Goal: Task Accomplishment & Management: Manage account settings

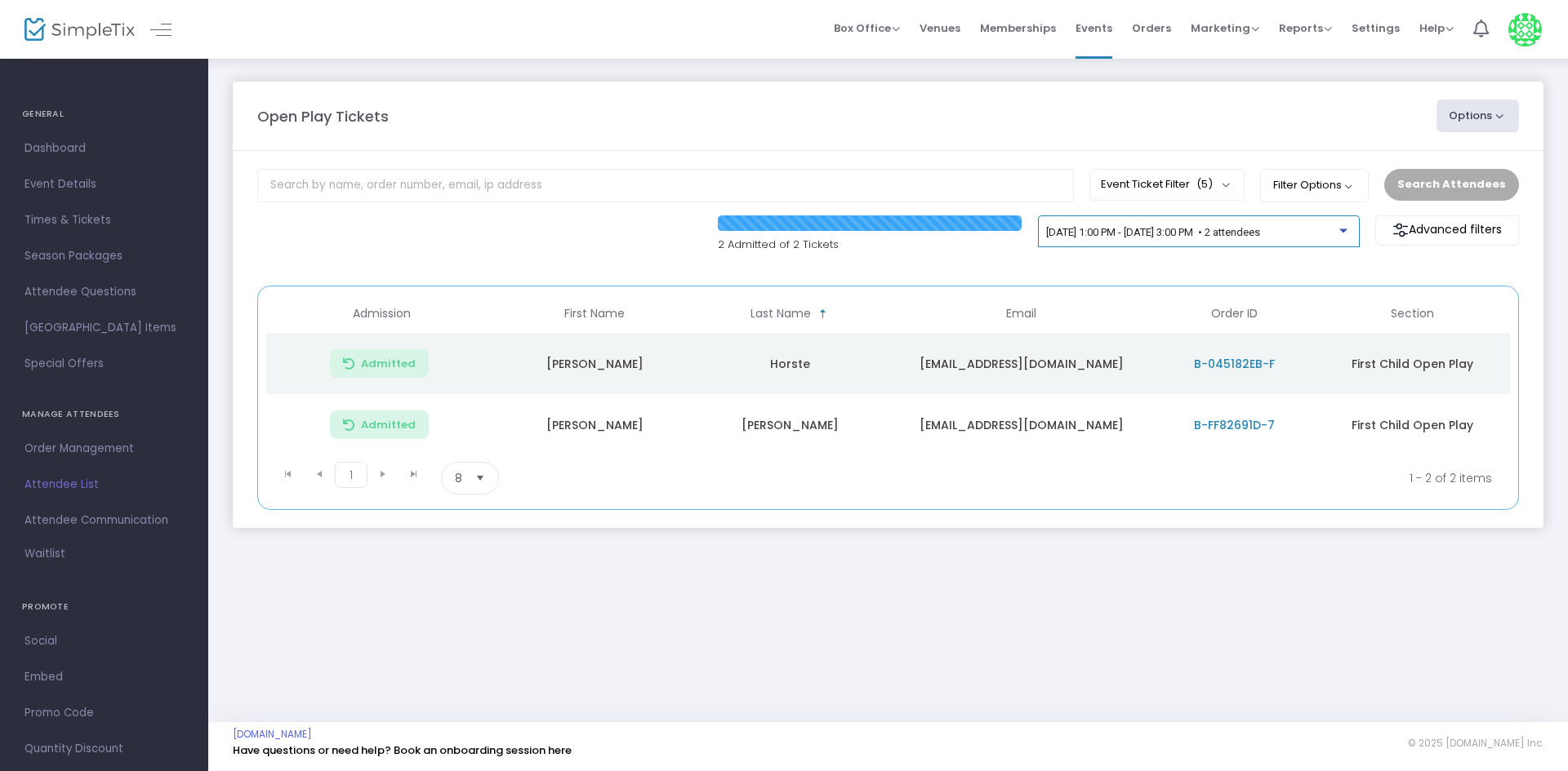
click at [1260, 234] on span "[DATE] 1:00 PM - [DATE] 3:00 PM • 2 attendees" at bounding box center [1153, 232] width 214 height 12
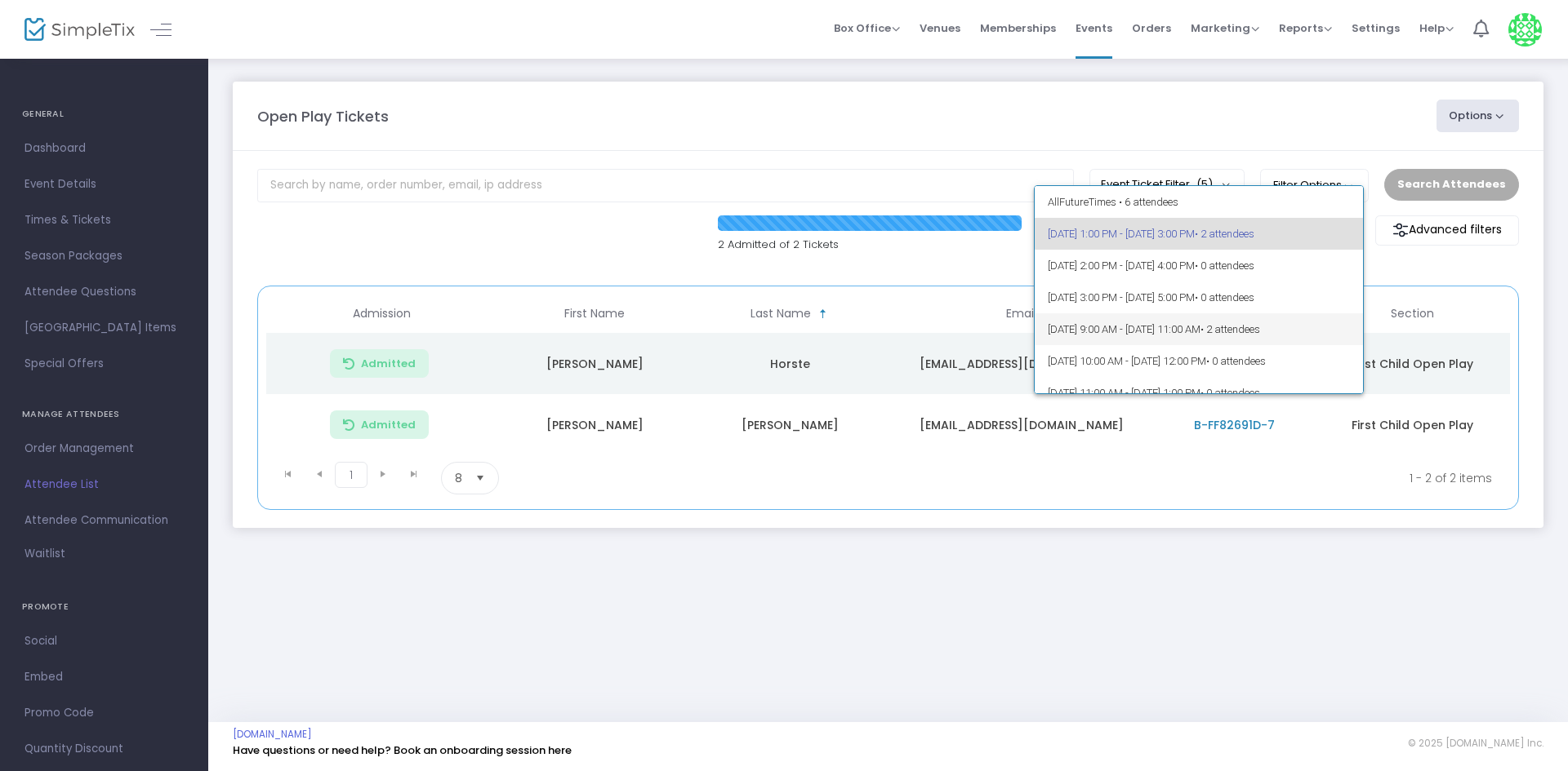
click at [1260, 332] on span "• 2 attendees" at bounding box center [1230, 329] width 60 height 12
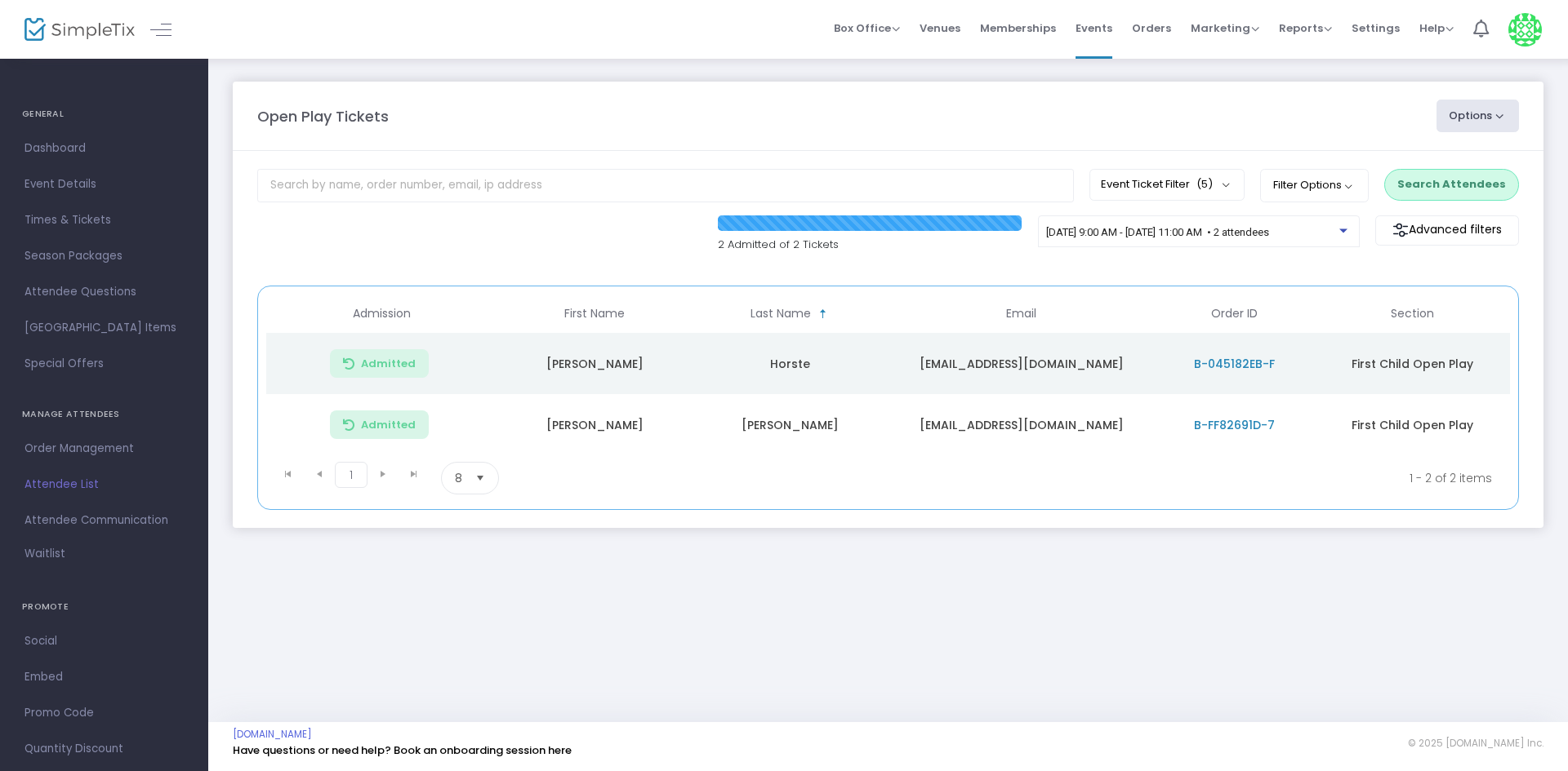
click at [1432, 203] on div "Event Ticket Filter (5) Select All First Child Open Play Additional Child Open …" at bounding box center [887, 187] width 1278 height 36
click at [1436, 168] on m-panel-content "Event Ticket Filter (5) Select All First Child Open Play Additional Child Open …" at bounding box center [888, 340] width 1311 height 378
click at [1429, 196] on button "Search Attendees" at bounding box center [1451, 184] width 135 height 31
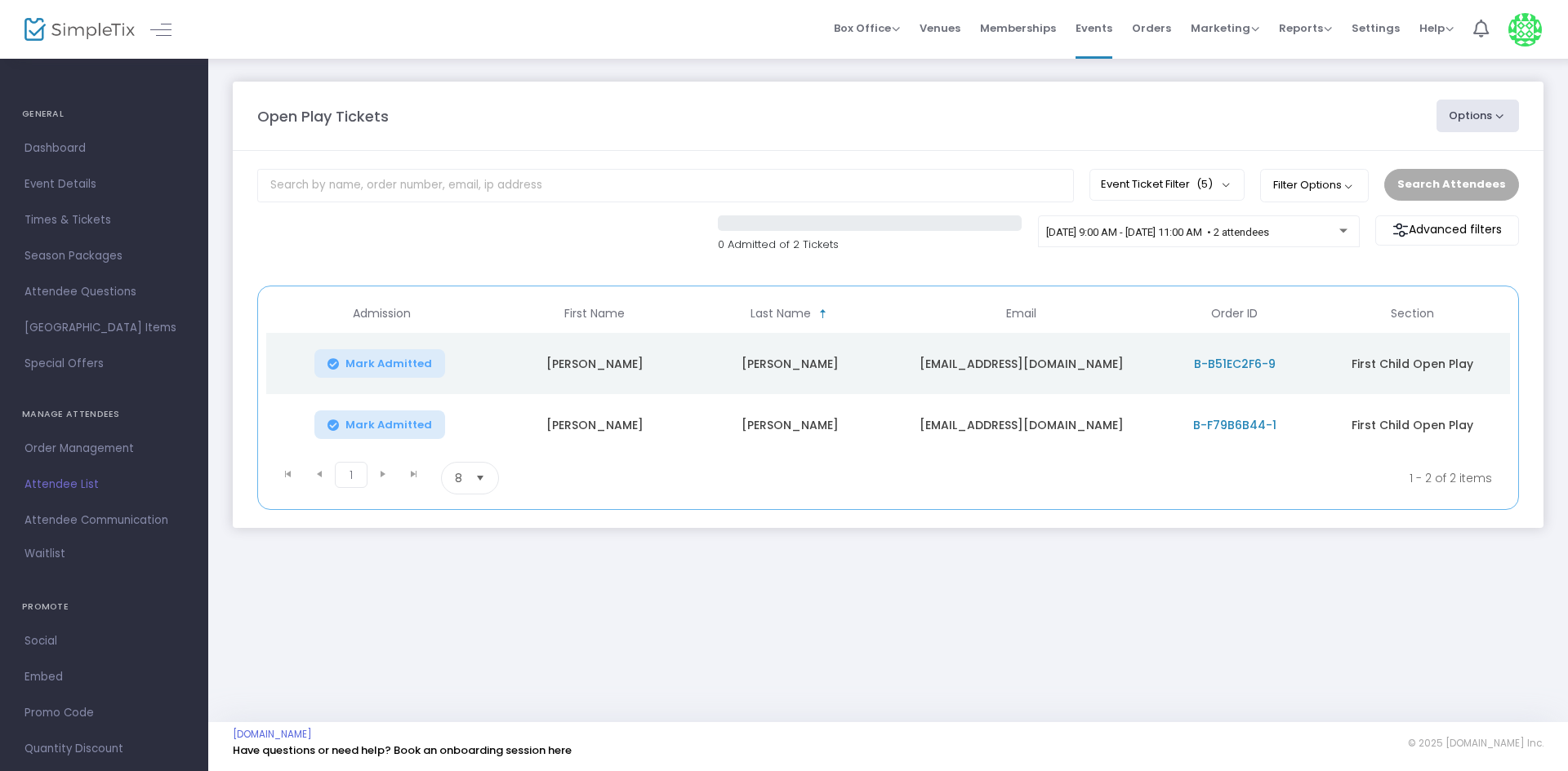
click at [1436, 191] on div "Search Attendees" at bounding box center [1451, 184] width 151 height 31
click at [1187, 199] on button "Event Ticket Filter (5)" at bounding box center [1167, 184] width 155 height 31
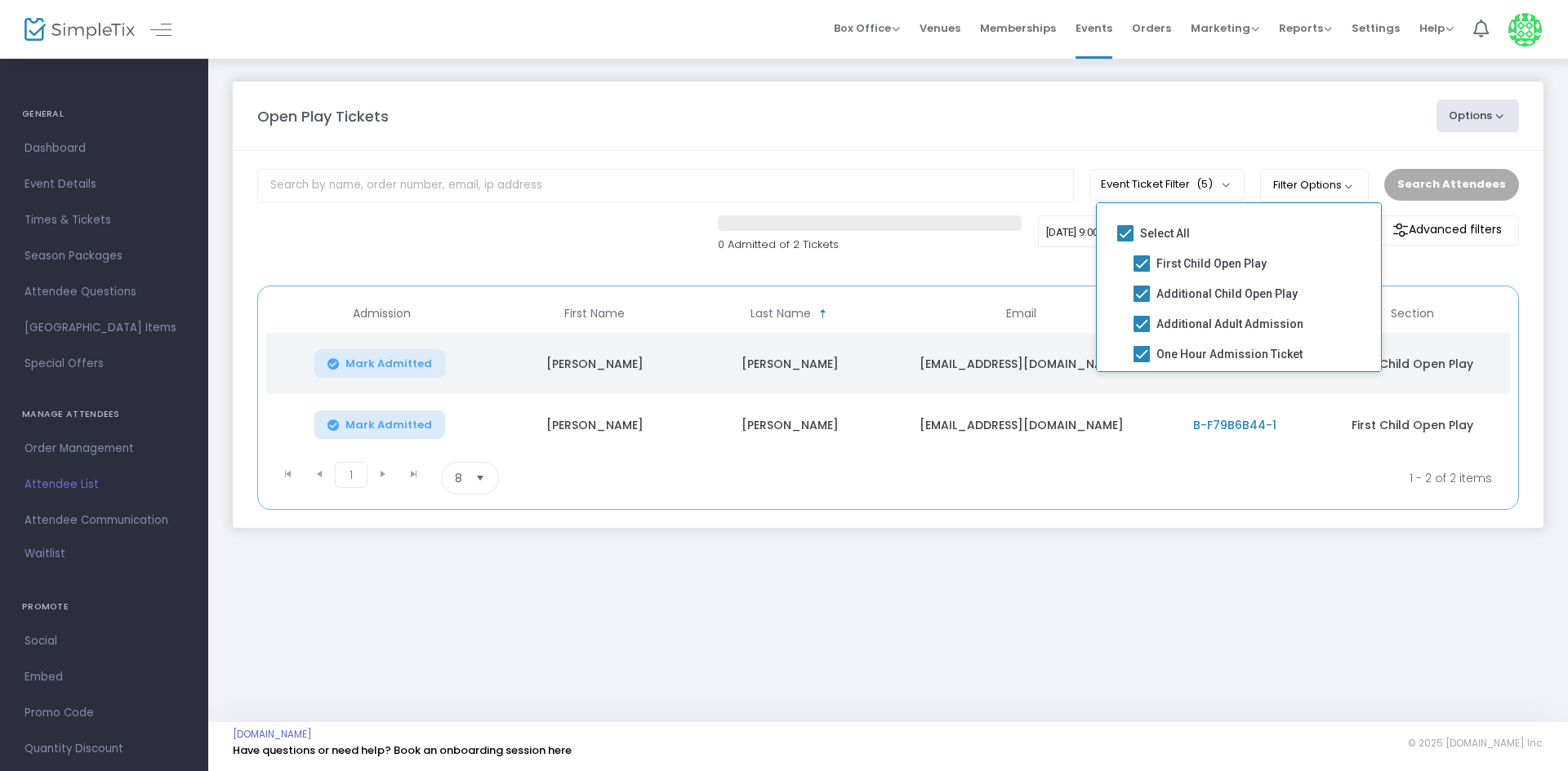
click at [919, 306] on span "Email" at bounding box center [1020, 313] width 278 height 27
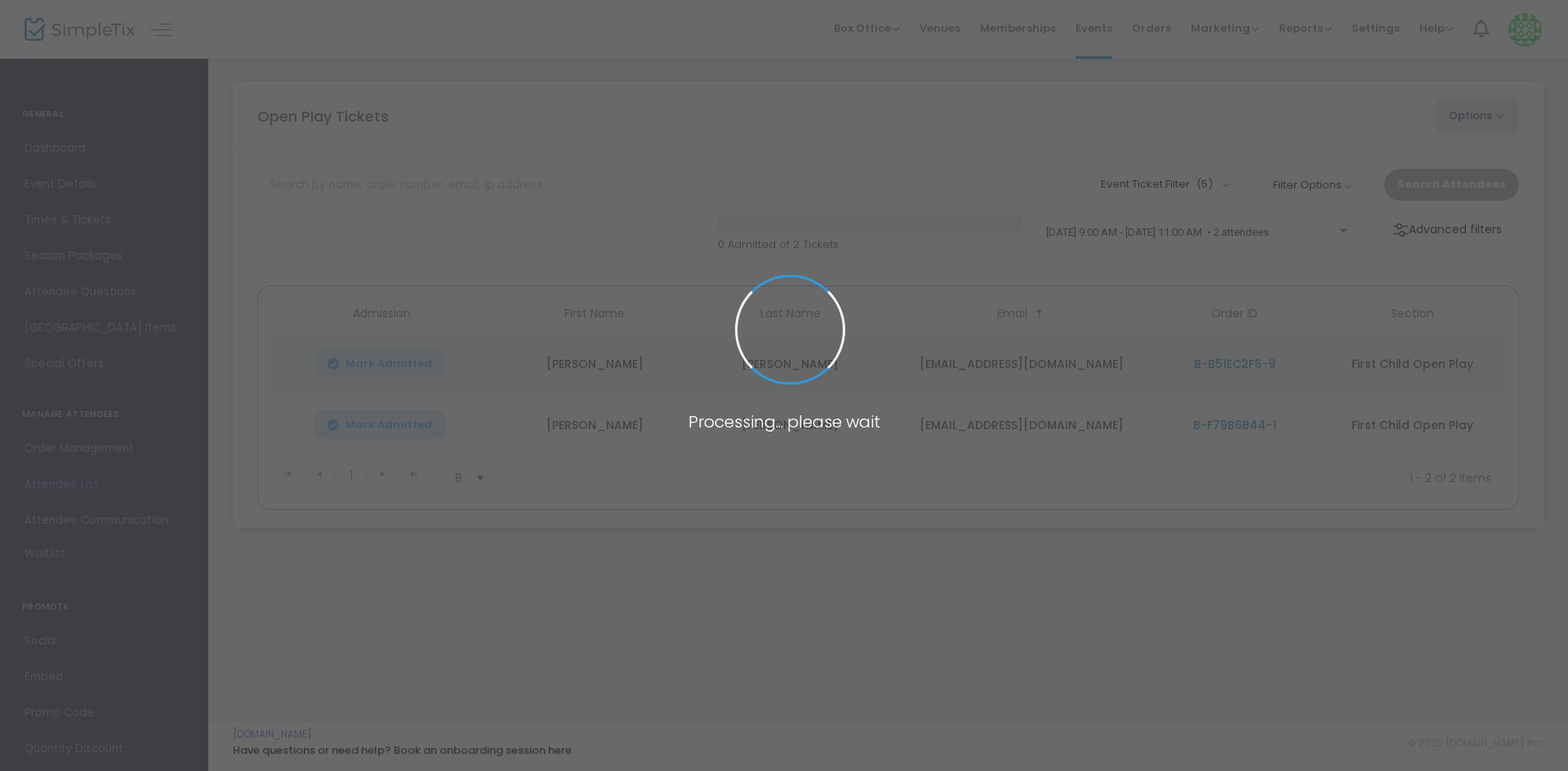
click at [1170, 229] on span at bounding box center [784, 385] width 1568 height 771
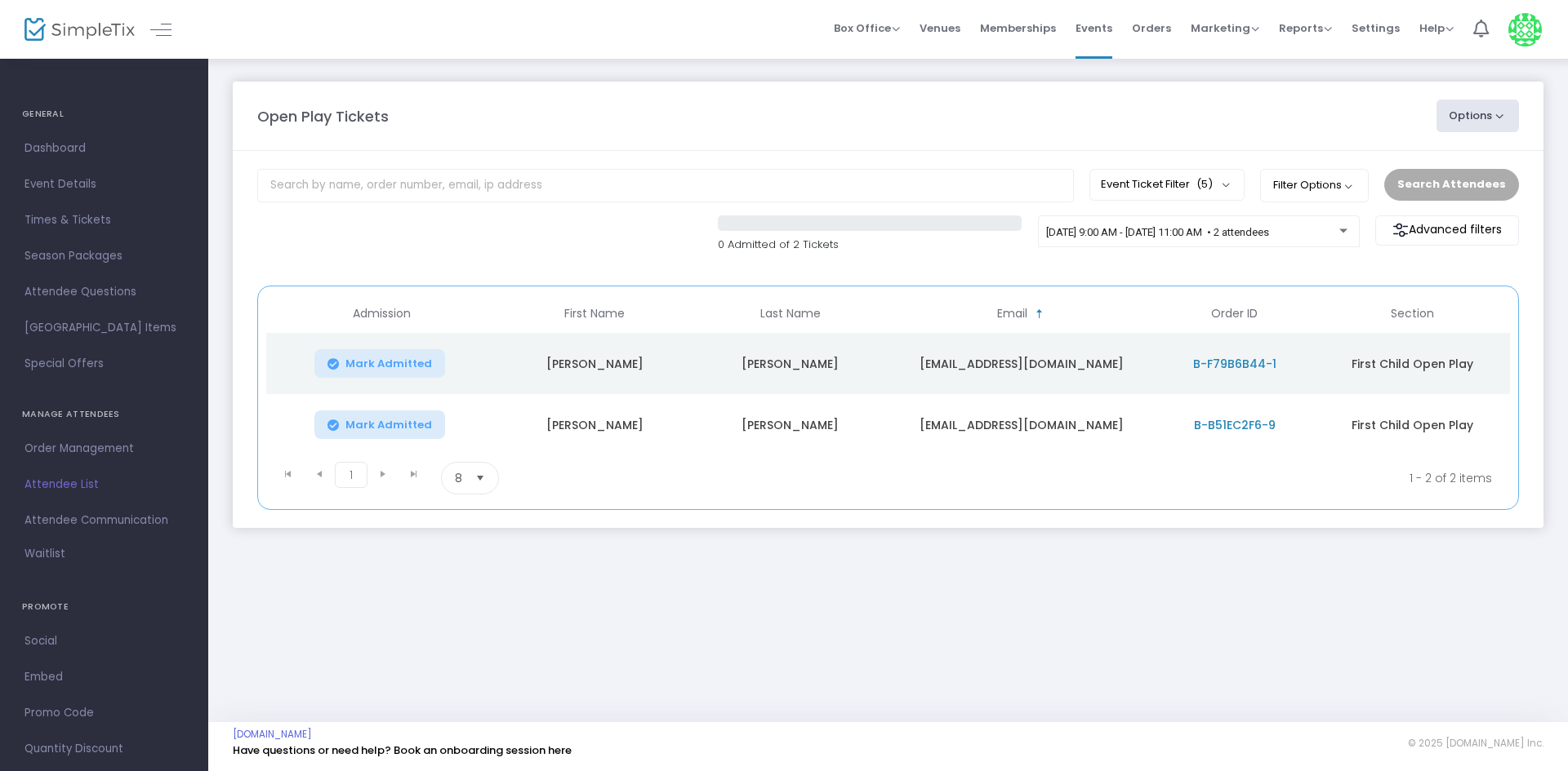
click at [1493, 182] on div "Search Attendees" at bounding box center [1451, 184] width 151 height 31
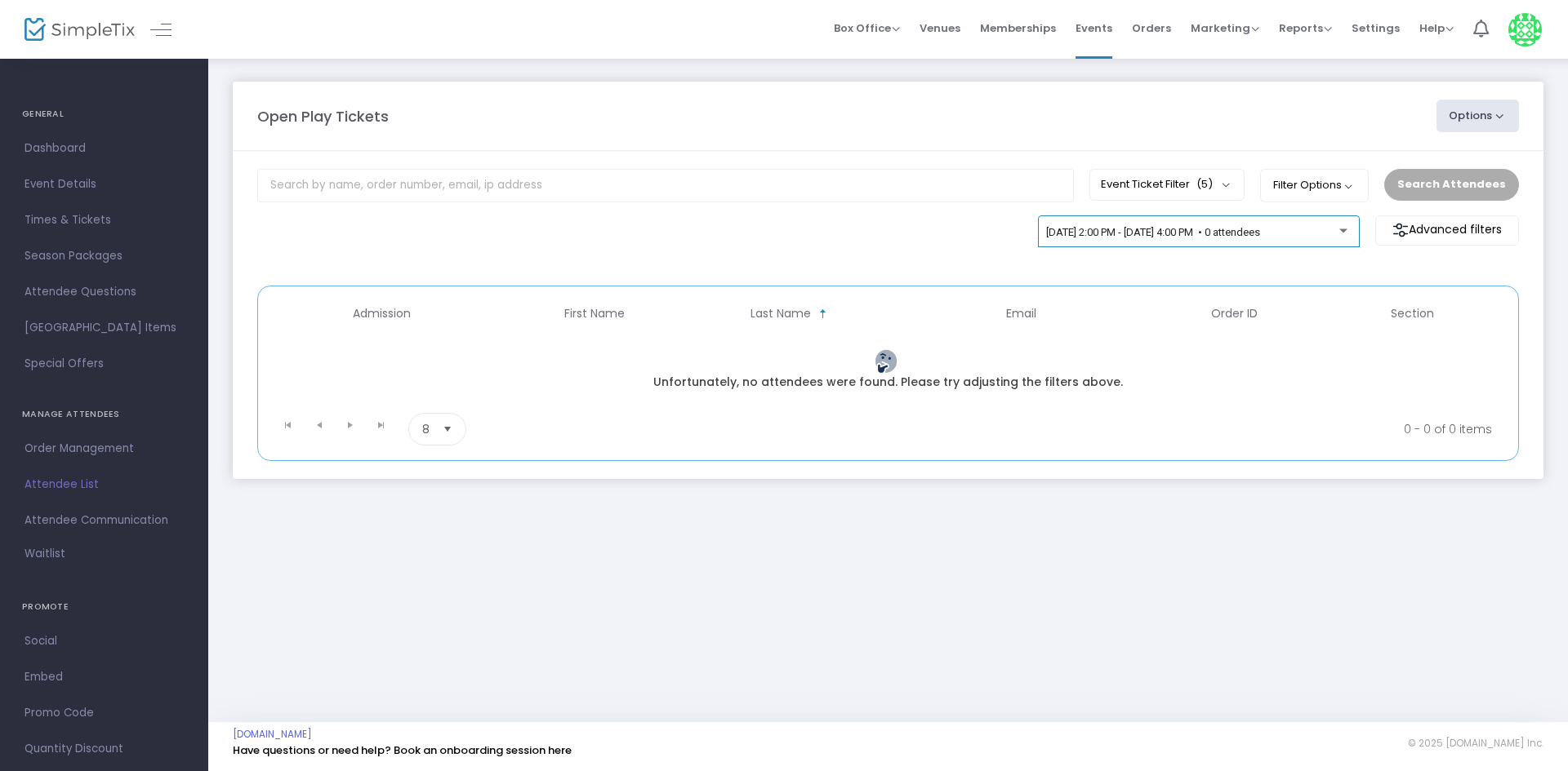
click at [1342, 235] on div "[DATE] 2:00 PM - [DATE] 4:00 PM • 0 attendees" at bounding box center [1199, 233] width 305 height 12
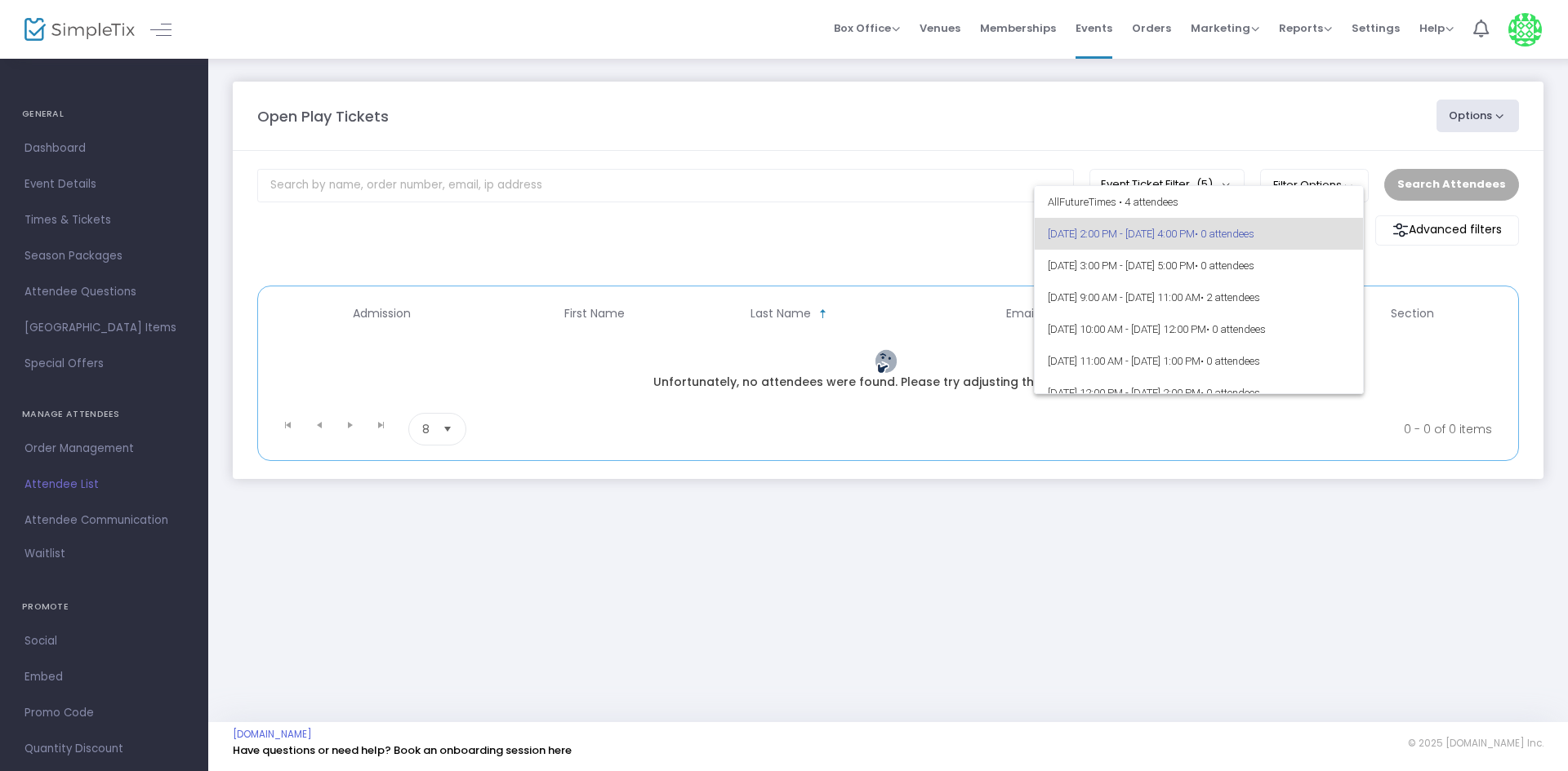
click at [1386, 402] on div at bounding box center [784, 385] width 1568 height 771
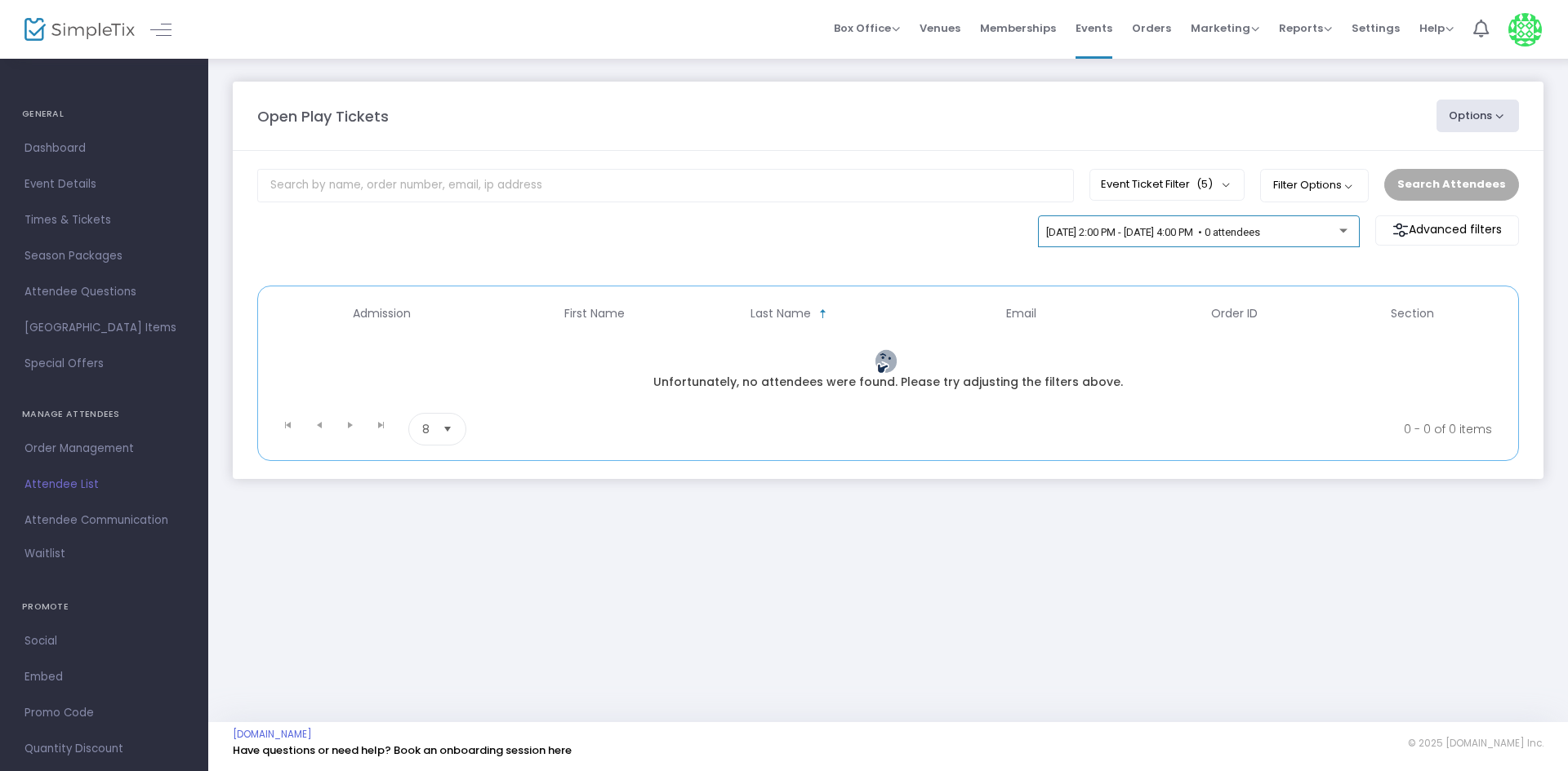
click at [1320, 224] on div "[DATE] 2:00 PM - [DATE] 4:00 PM • 0 attendees" at bounding box center [1199, 235] width 305 height 22
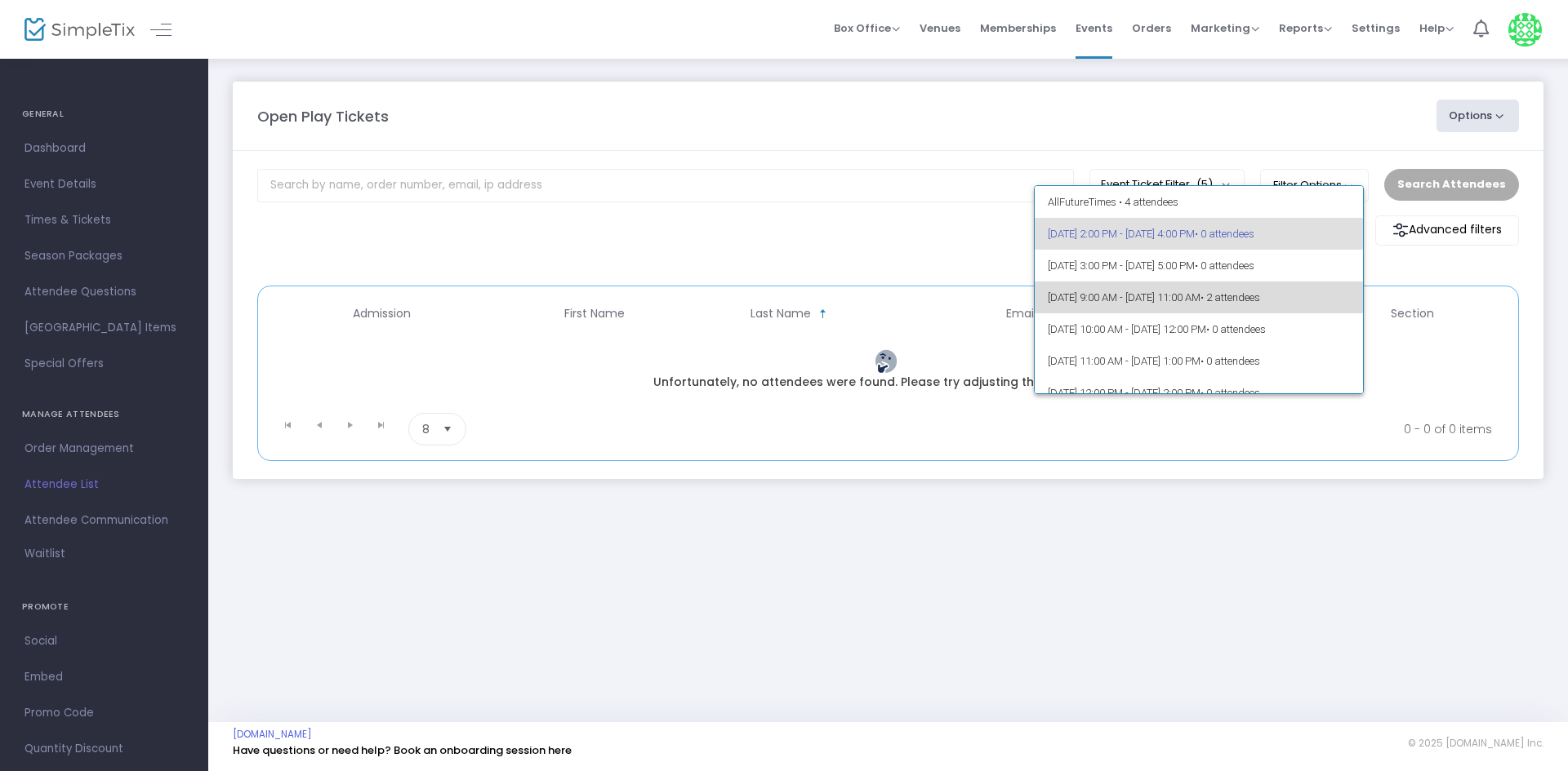
click at [1309, 307] on span "[DATE] 9:00 AM - [DATE] 11:00 AM • 2 attendees" at bounding box center [1200, 297] width 303 height 32
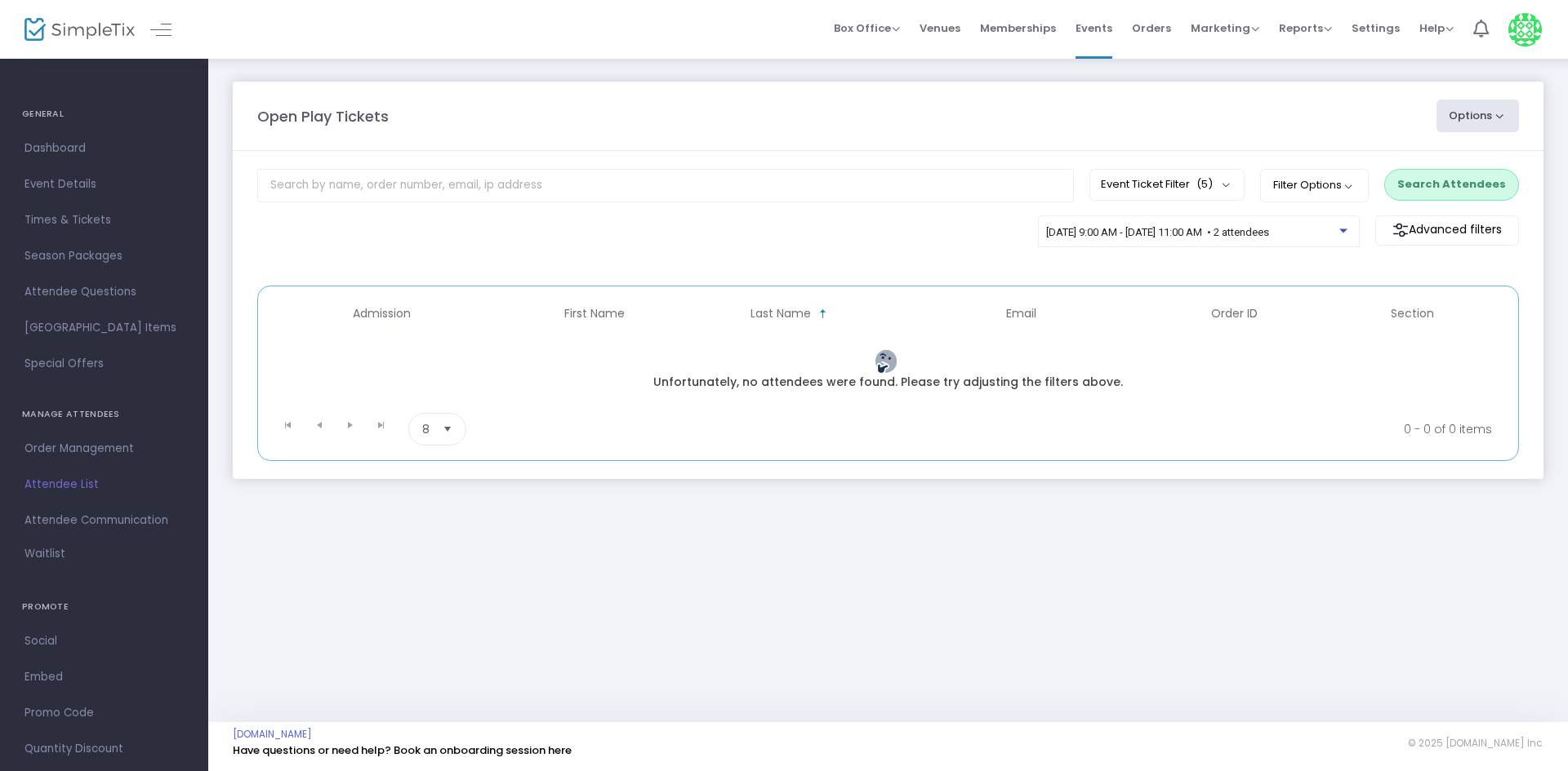
click at [1468, 192] on button "Search Attendees" at bounding box center [1451, 184] width 135 height 31
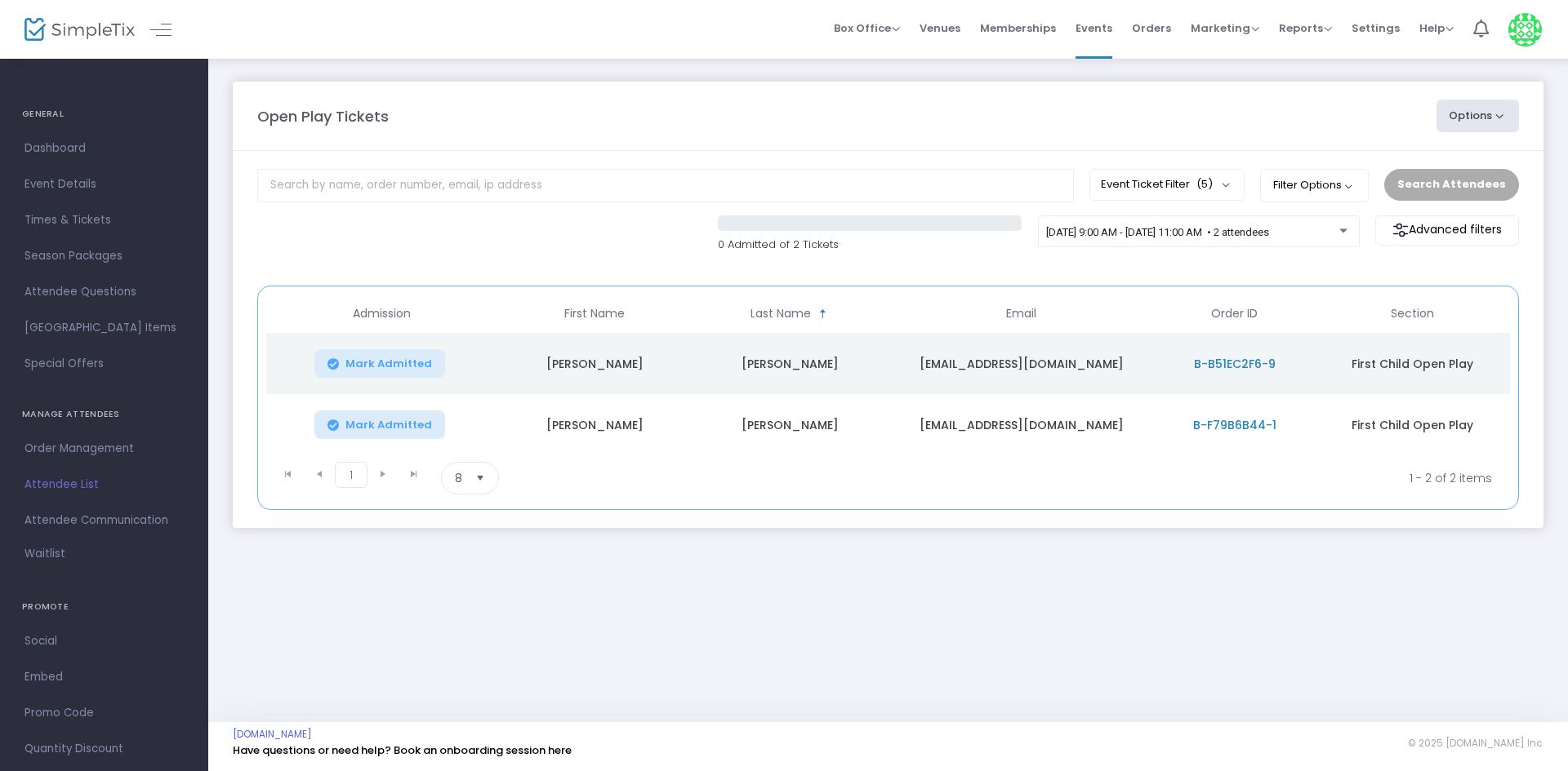
click at [724, 529] on div "Open Play Tickets Options Import Attendees Export List Print Name Tags Export t…" at bounding box center [888, 321] width 1359 height 528
click at [656, 553] on div "Open Play Tickets Options Import Attendees Export List Print Name Tags Export t…" at bounding box center [888, 321] width 1359 height 528
click at [1250, 227] on span "[DATE] 9:00 AM - [DATE] 11:00 AM • 2 attendees" at bounding box center [1158, 232] width 223 height 12
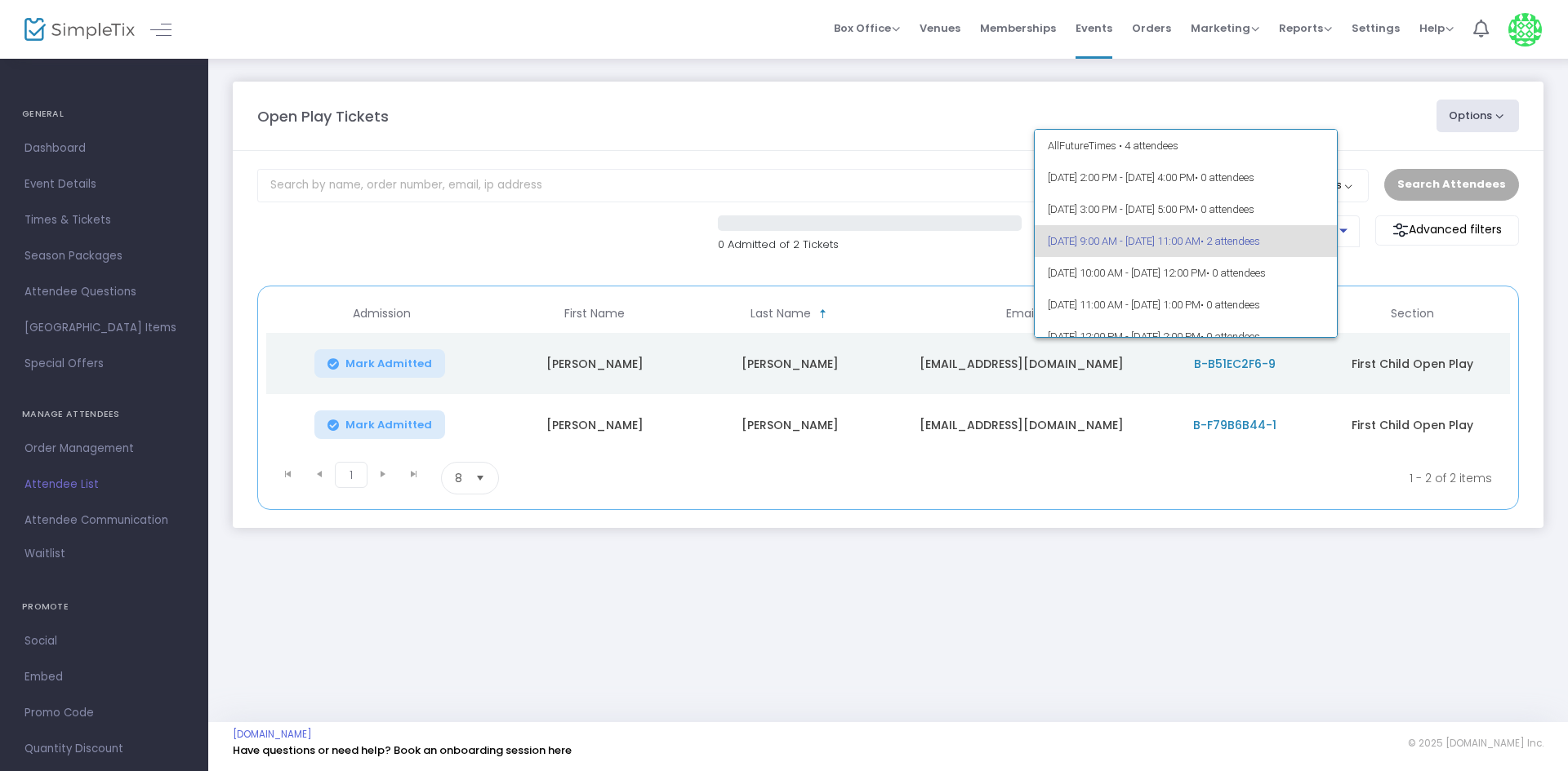
scroll to position [7, 0]
click at [1425, 289] on div at bounding box center [784, 385] width 1568 height 771
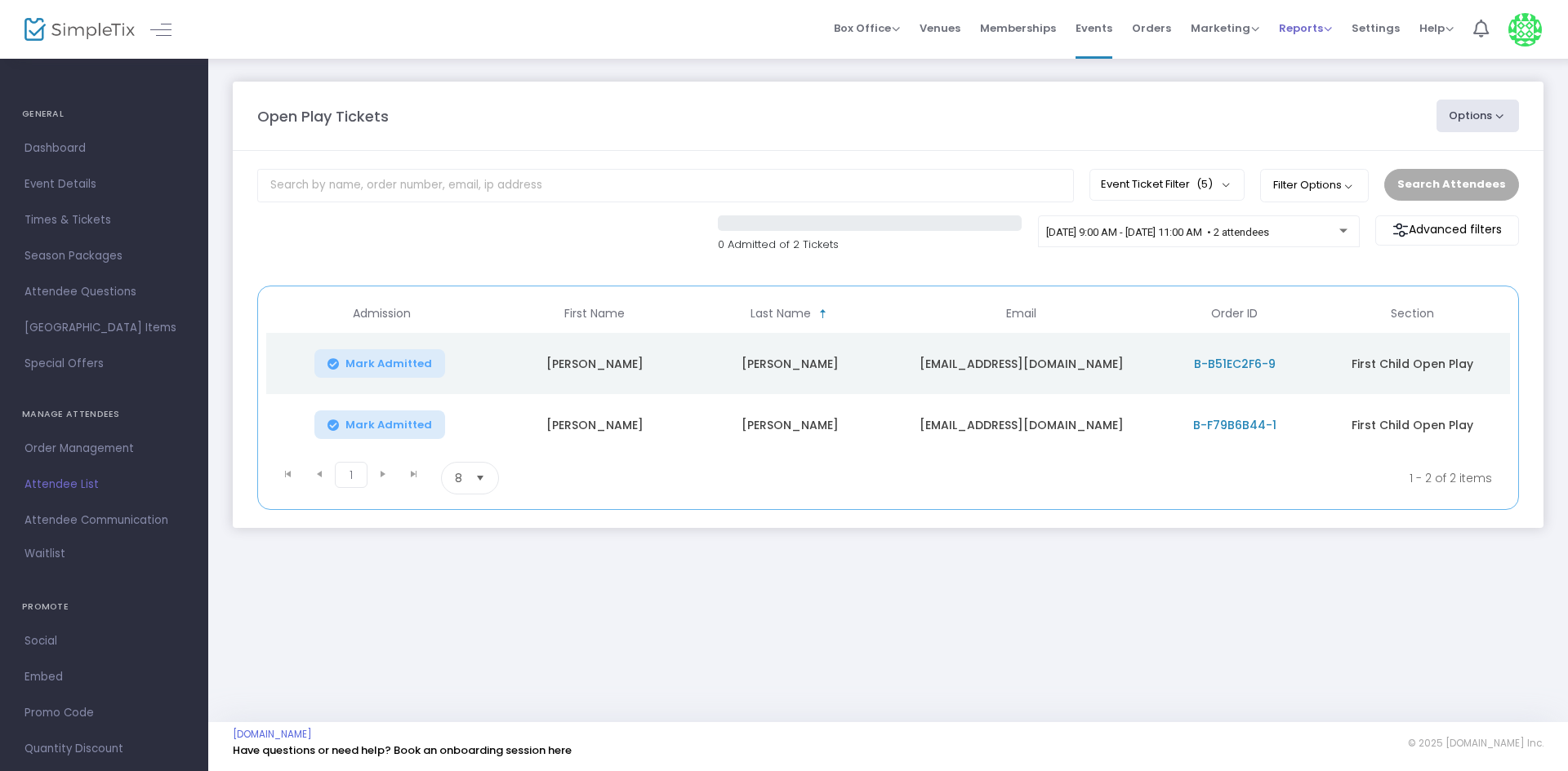
click at [1307, 28] on span "Reports" at bounding box center [1305, 28] width 53 height 16
click at [1397, 106] on div "Open Play Tickets" at bounding box center [838, 117] width 1179 height 22
click at [1237, 30] on span "Marketing" at bounding box center [1224, 28] width 68 height 16
click at [1243, 24] on span "Marketing" at bounding box center [1224, 28] width 68 height 16
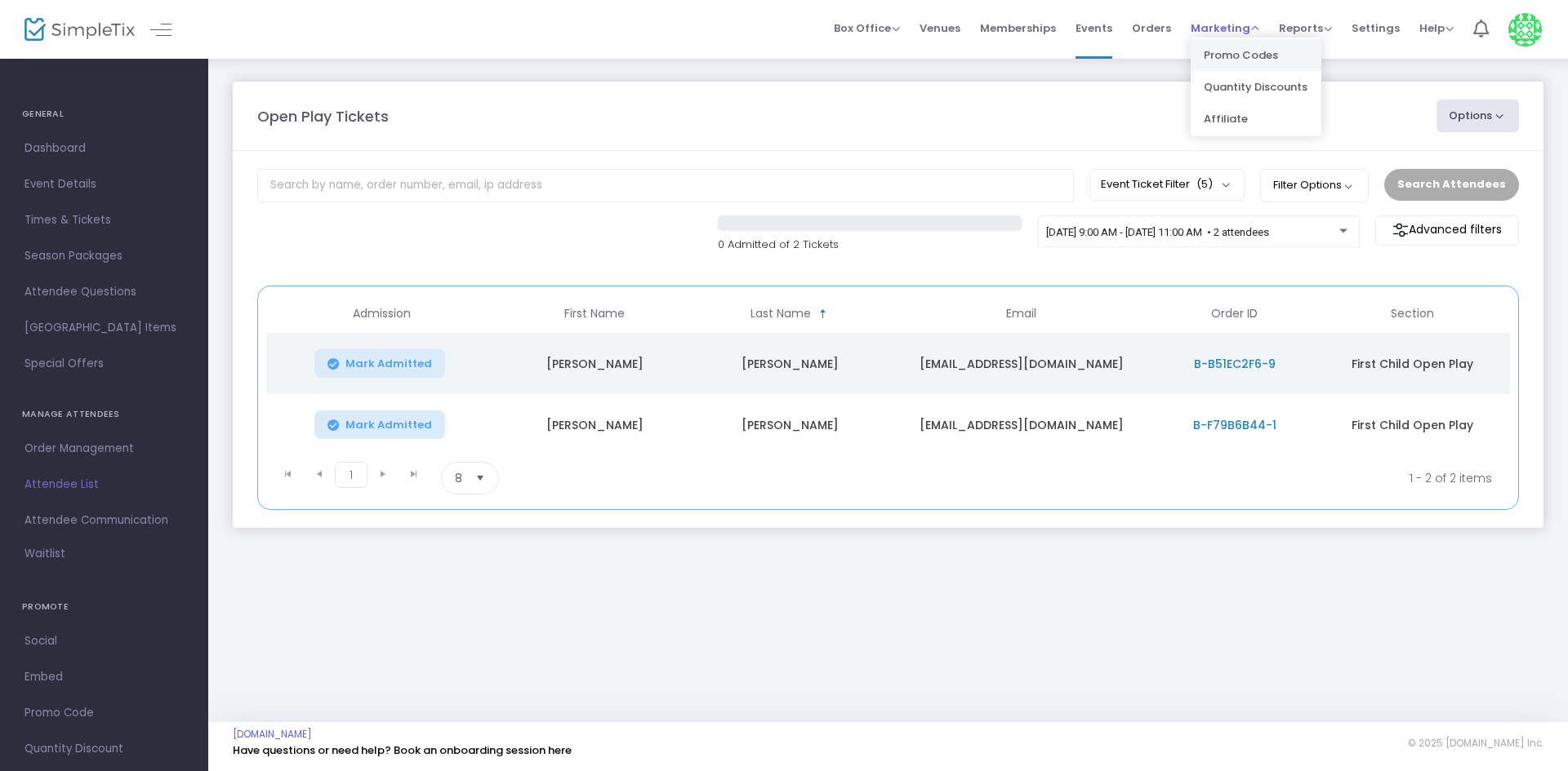
click at [1235, 51] on li "Promo Codes" at bounding box center [1256, 55] width 131 height 32
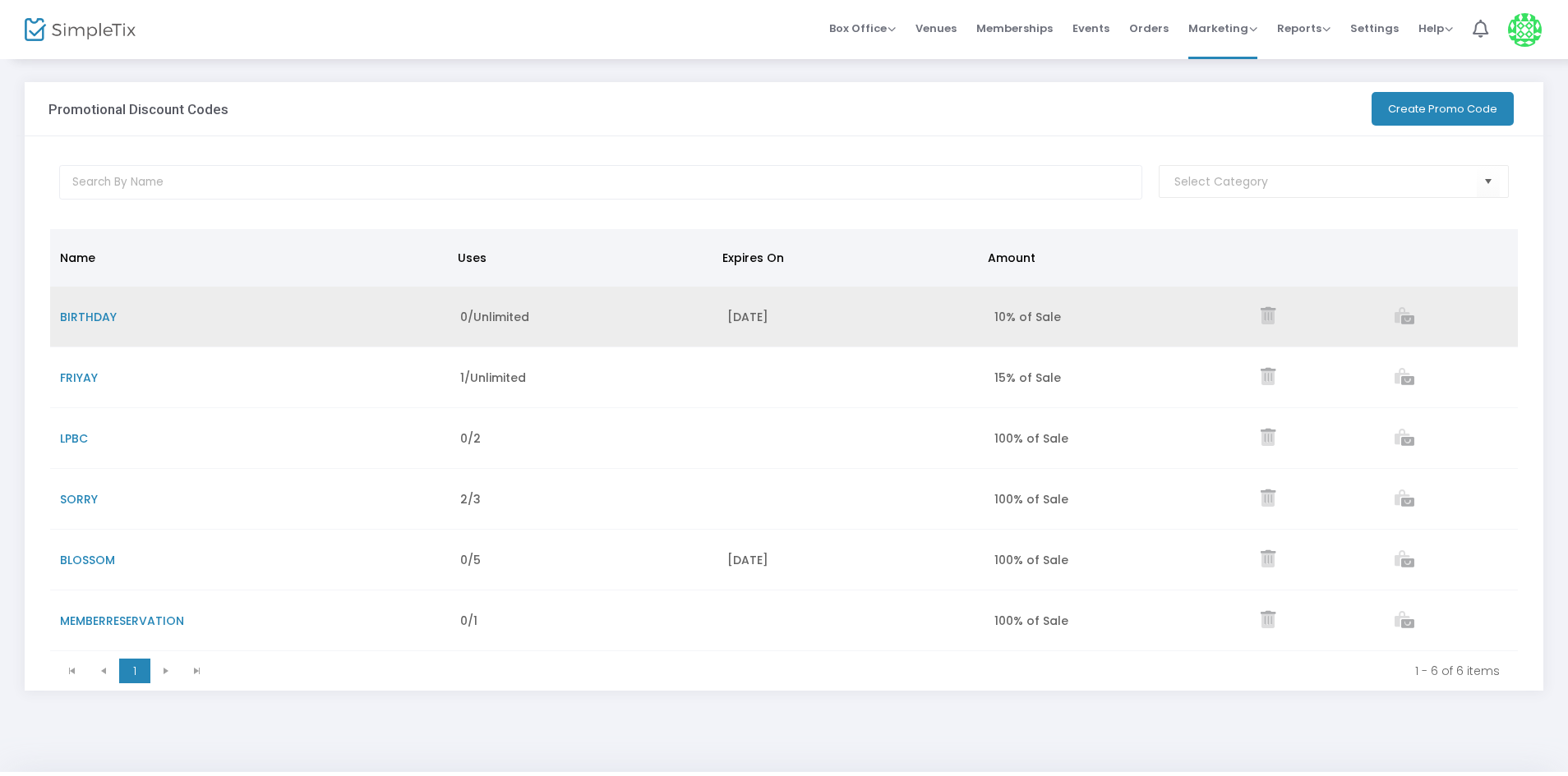
click at [1267, 315] on icon "Data table" at bounding box center [1268, 316] width 15 height 17
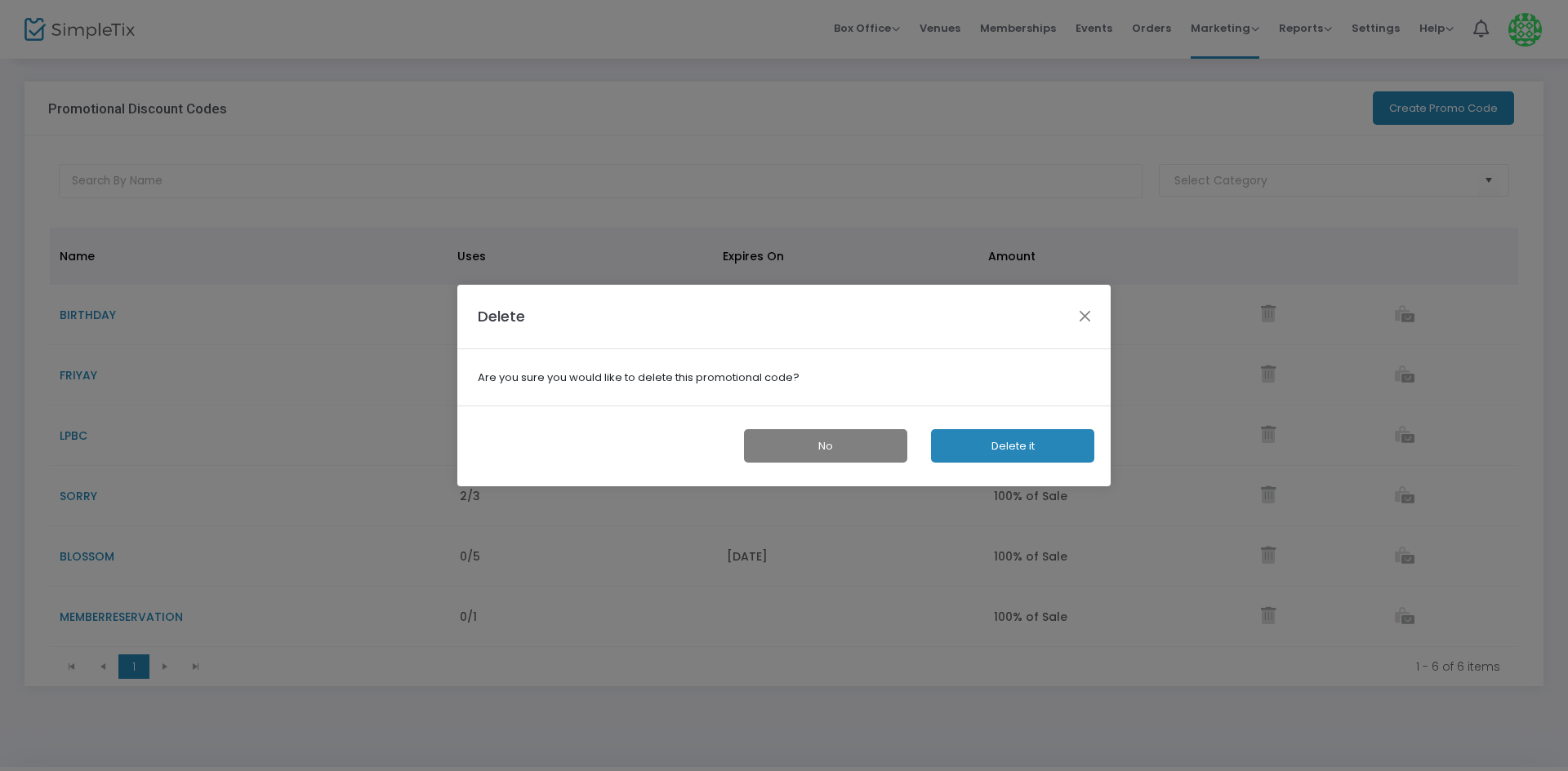
click at [1043, 455] on button "Delete it" at bounding box center [1013, 446] width 164 height 34
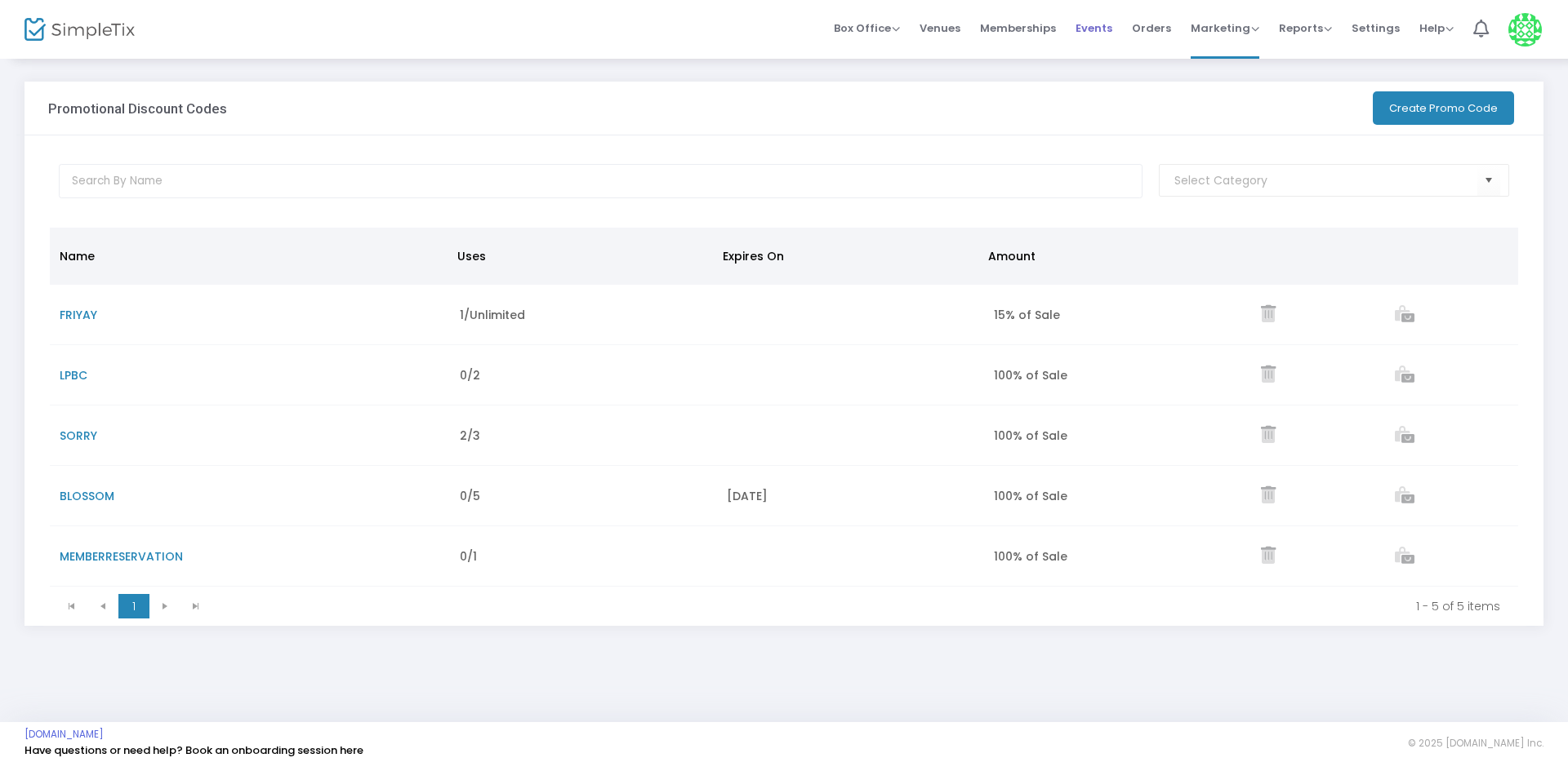
click at [1120, 35] on li "Events" at bounding box center [1094, 29] width 56 height 59
click at [1107, 35] on span "Events" at bounding box center [1093, 28] width 36 height 42
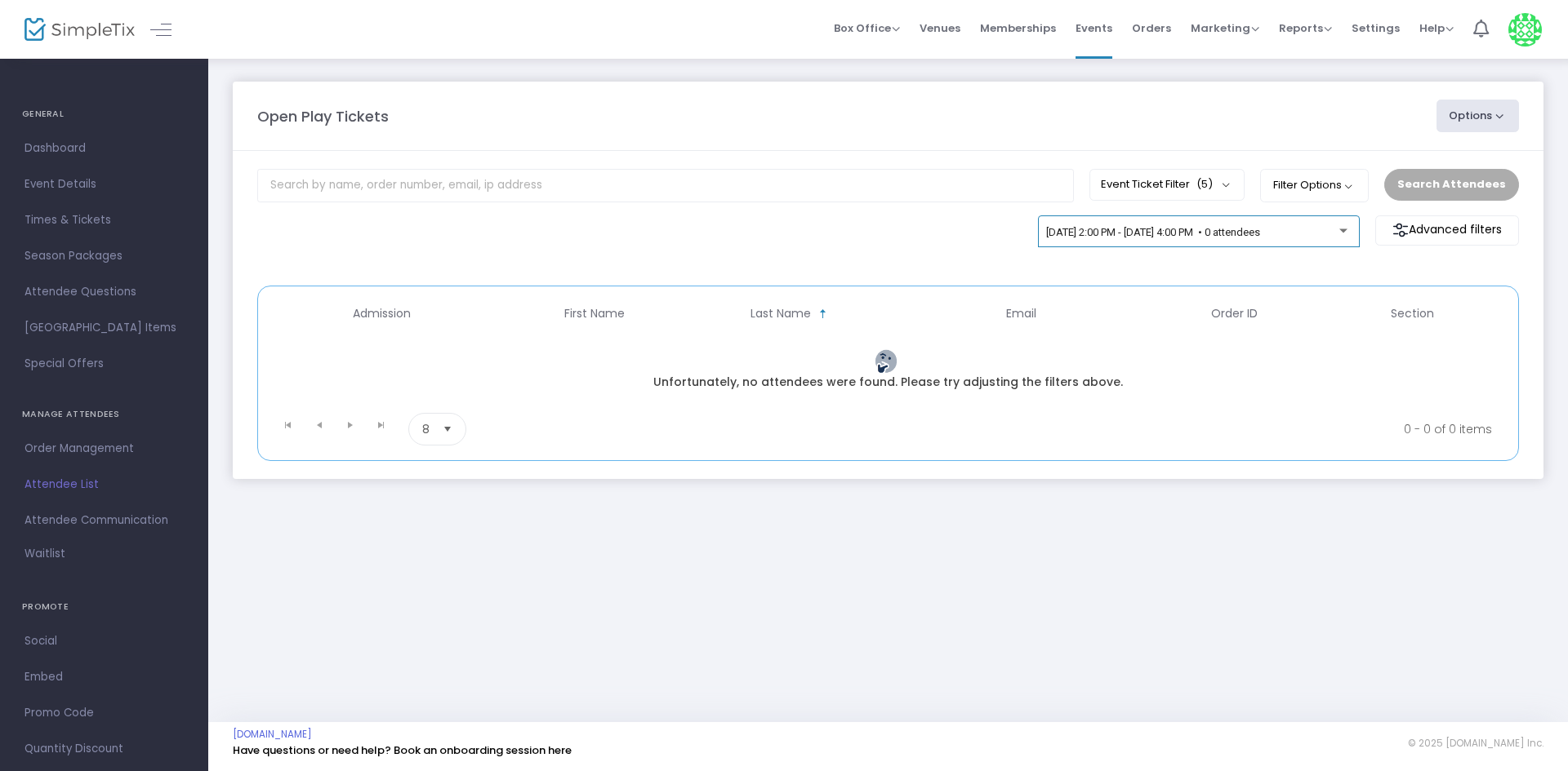
click at [1288, 246] on div "[DATE] 2:00 PM - [DATE] 4:00 PM • 0 attendees" at bounding box center [1199, 235] width 305 height 22
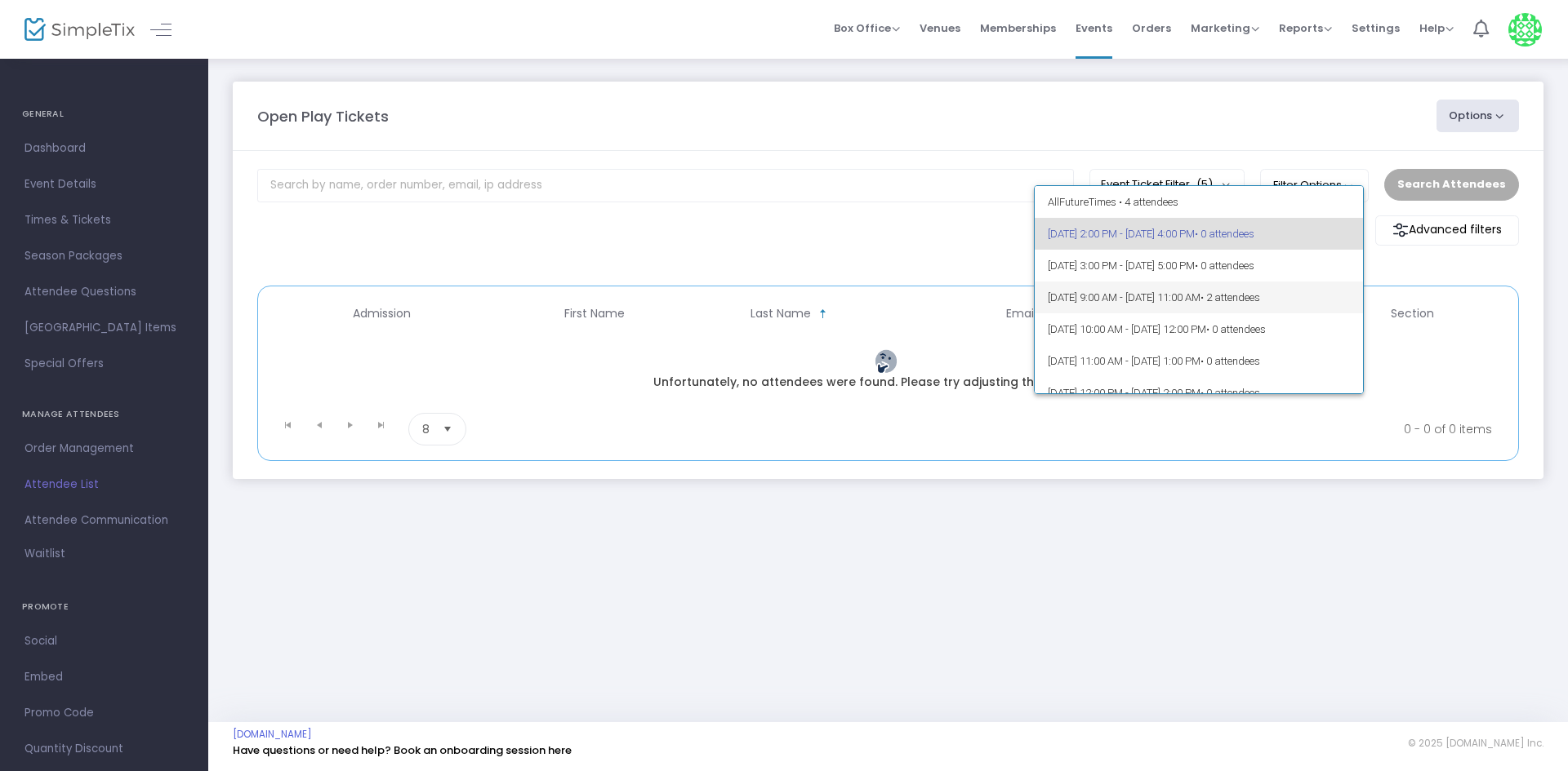
click at [1260, 297] on span "• 2 attendees" at bounding box center [1230, 297] width 60 height 12
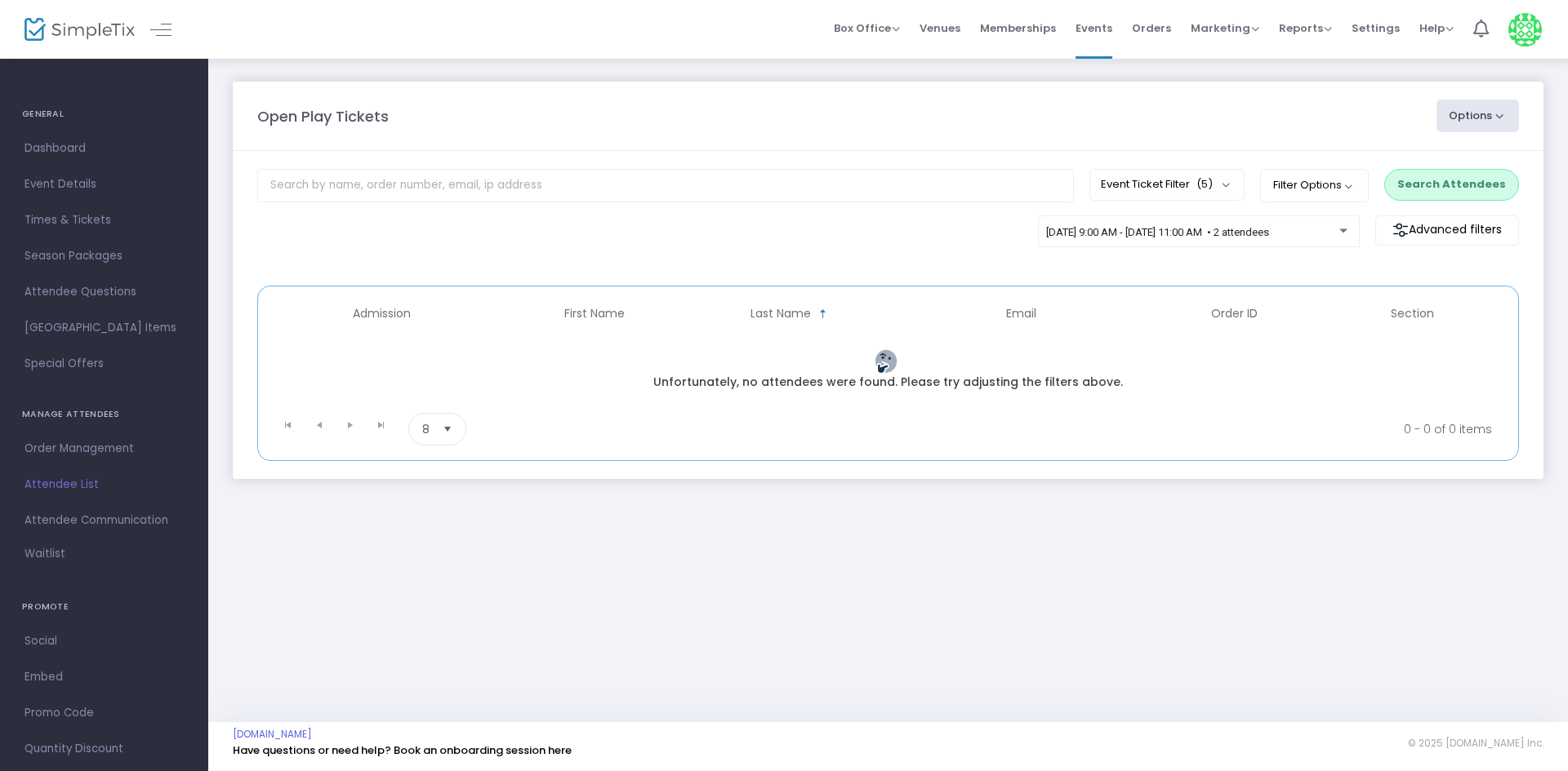
click at [1444, 160] on m-panel-content "Event Ticket Filter (5) Select All First Child Open Play Additional Child Open …" at bounding box center [888, 315] width 1311 height 328
click at [1430, 185] on button "Search Attendees" at bounding box center [1451, 184] width 135 height 31
